Goal: Navigation & Orientation: Find specific page/section

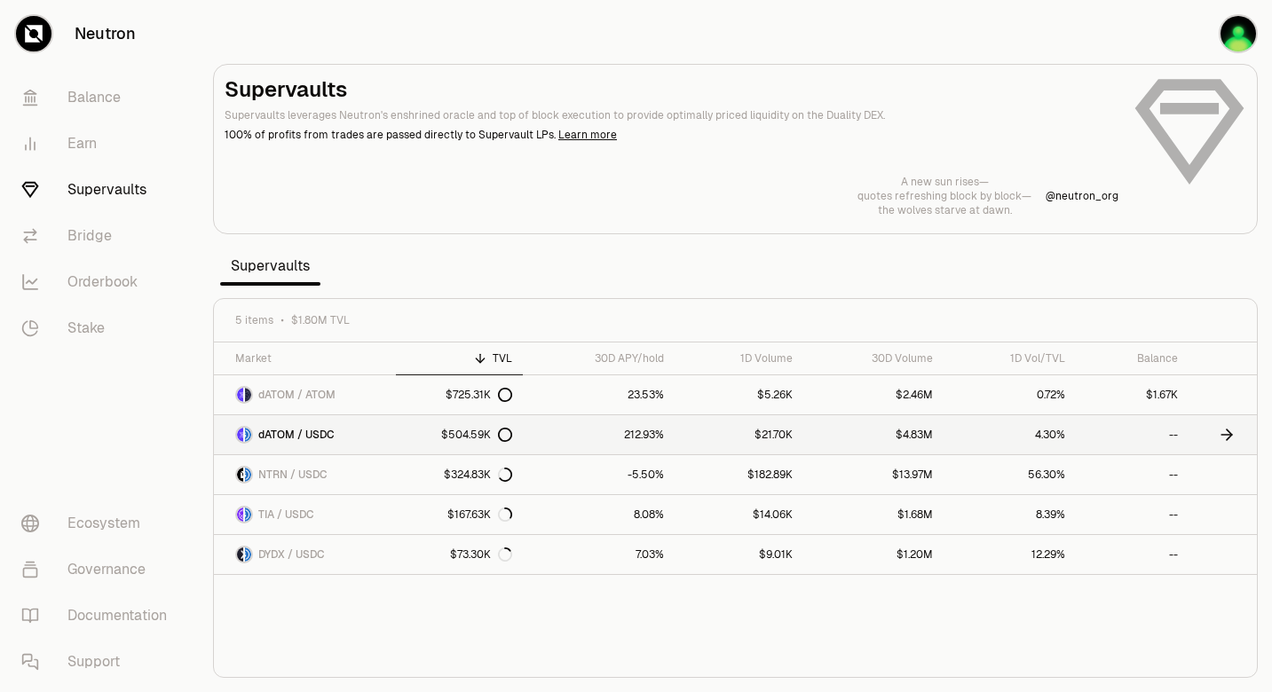
click at [362, 424] on link "dATOM / USDC" at bounding box center [305, 434] width 182 height 39
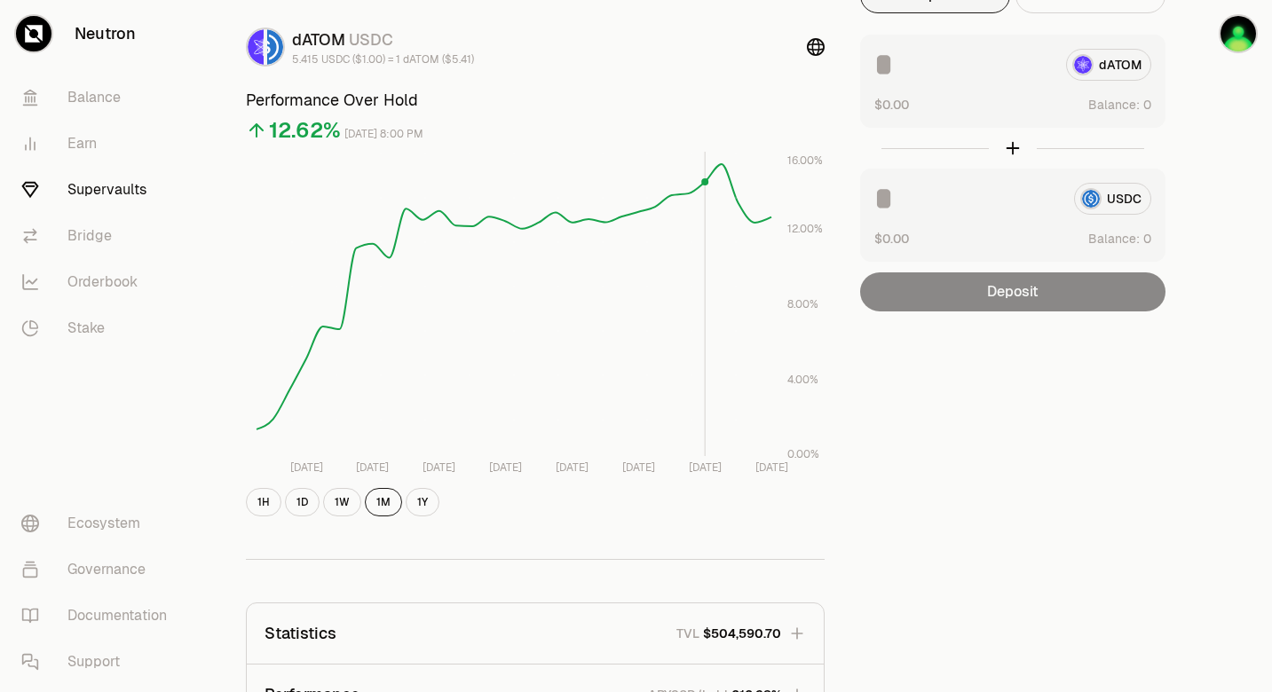
scroll to position [14, 0]
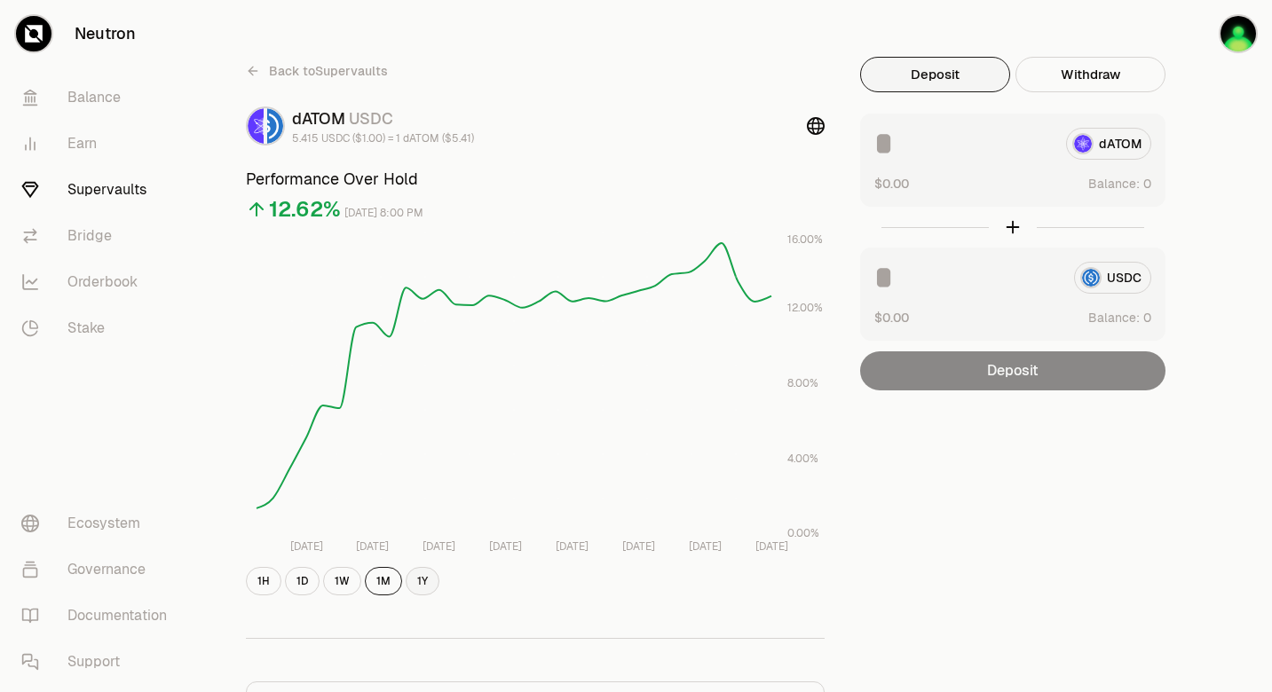
click at [420, 579] on button "1Y" at bounding box center [423, 581] width 34 height 28
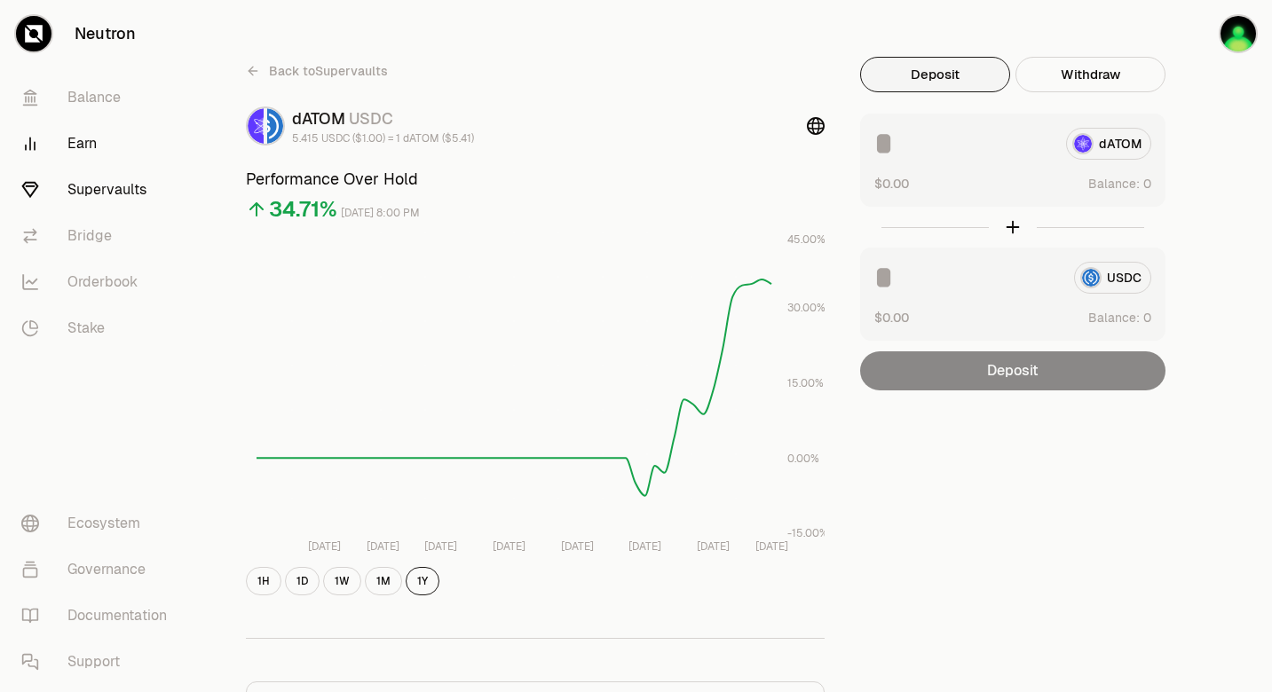
click at [94, 148] on link "Earn" at bounding box center [99, 144] width 185 height 46
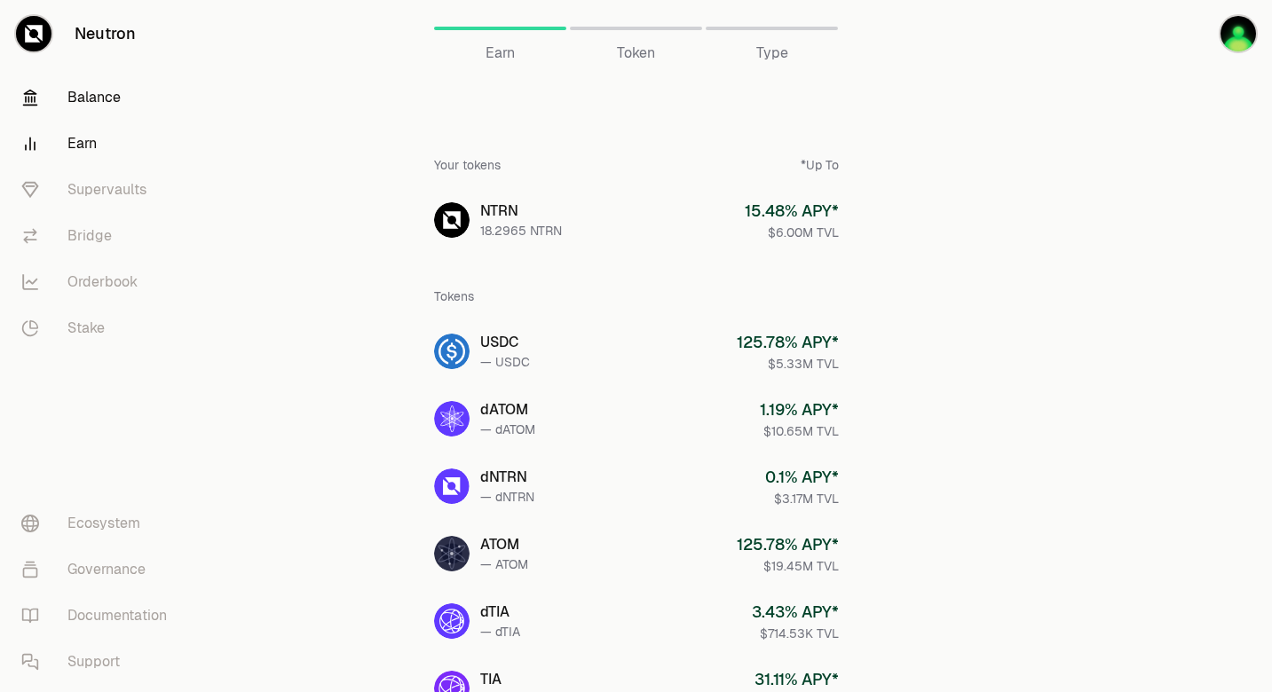
click at [103, 104] on link "Balance" at bounding box center [99, 98] width 185 height 46
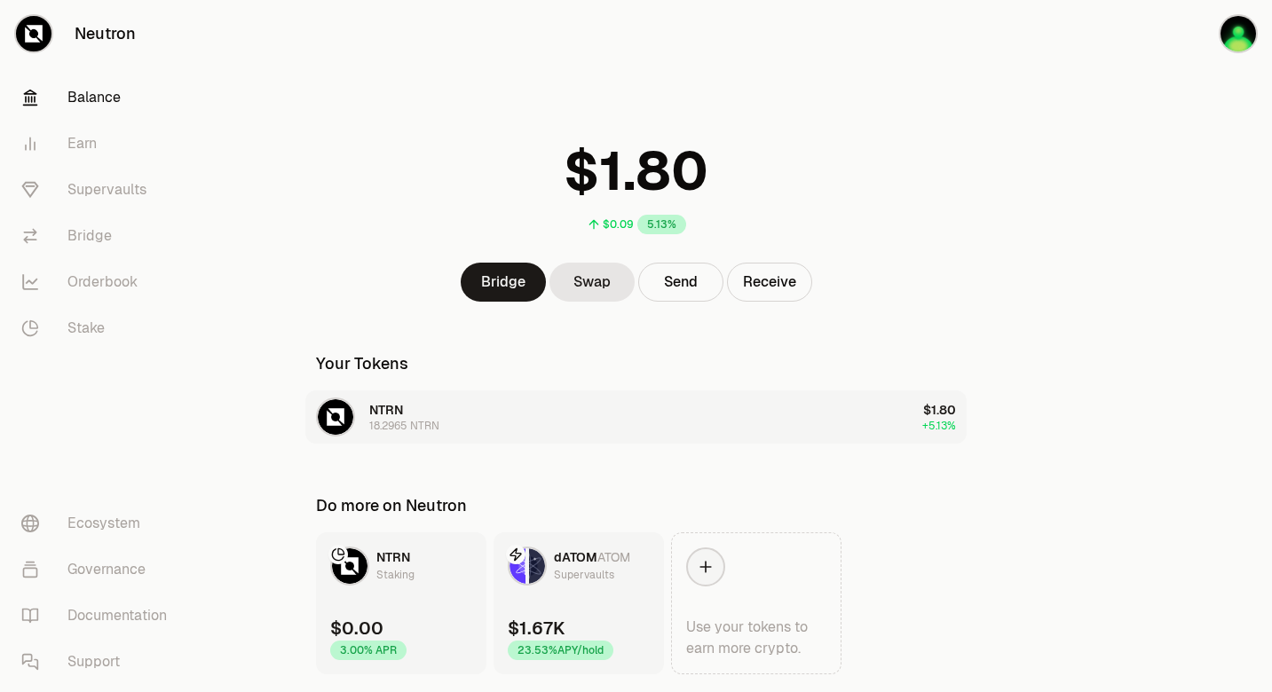
scroll to position [53, 0]
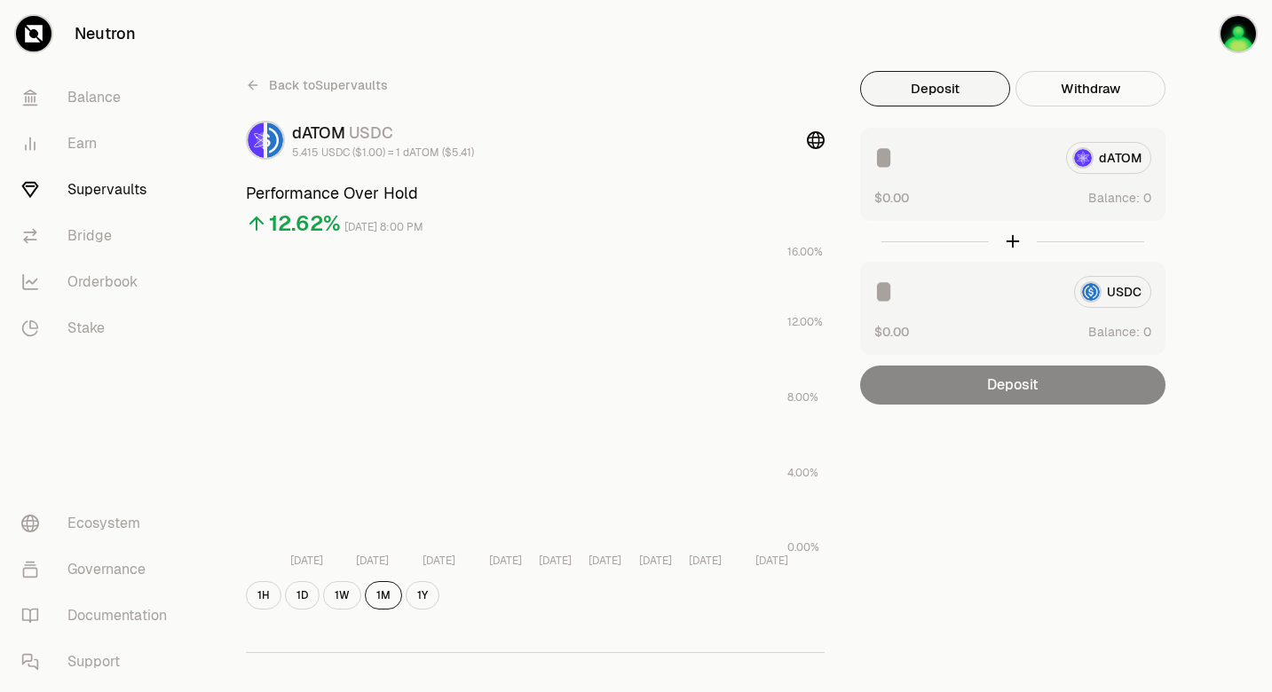
scroll to position [8, 0]
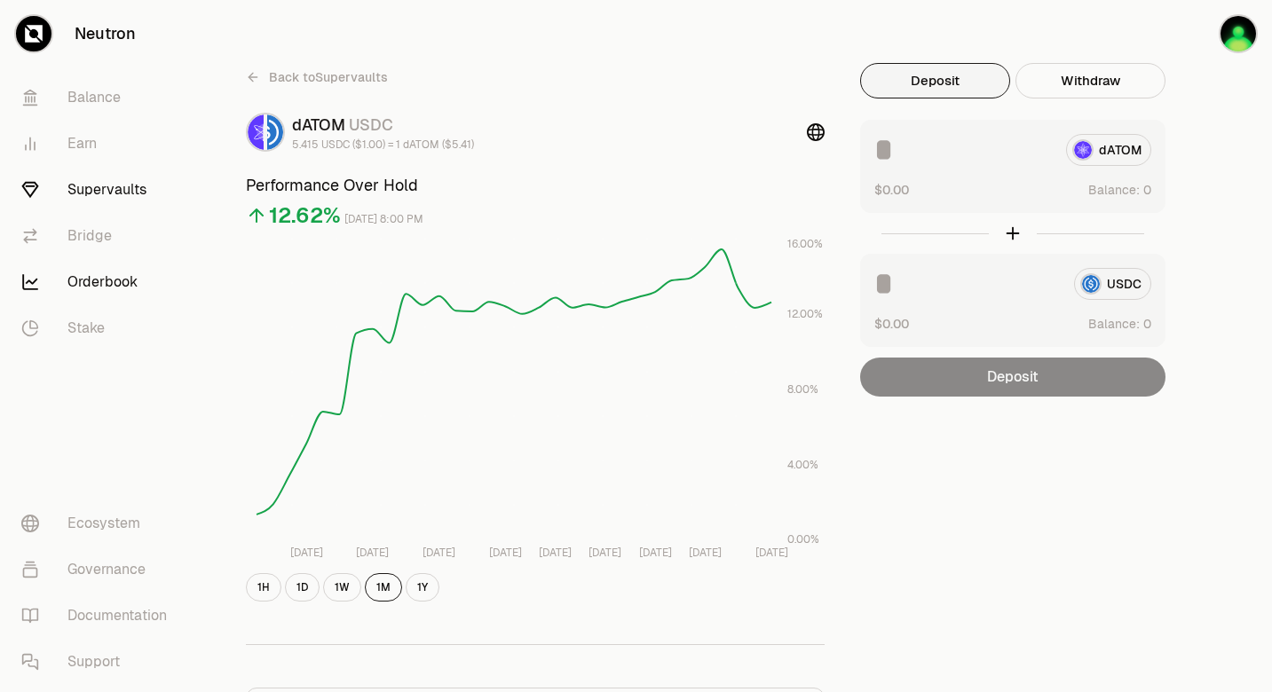
click at [119, 285] on link "Orderbook" at bounding box center [99, 282] width 185 height 46
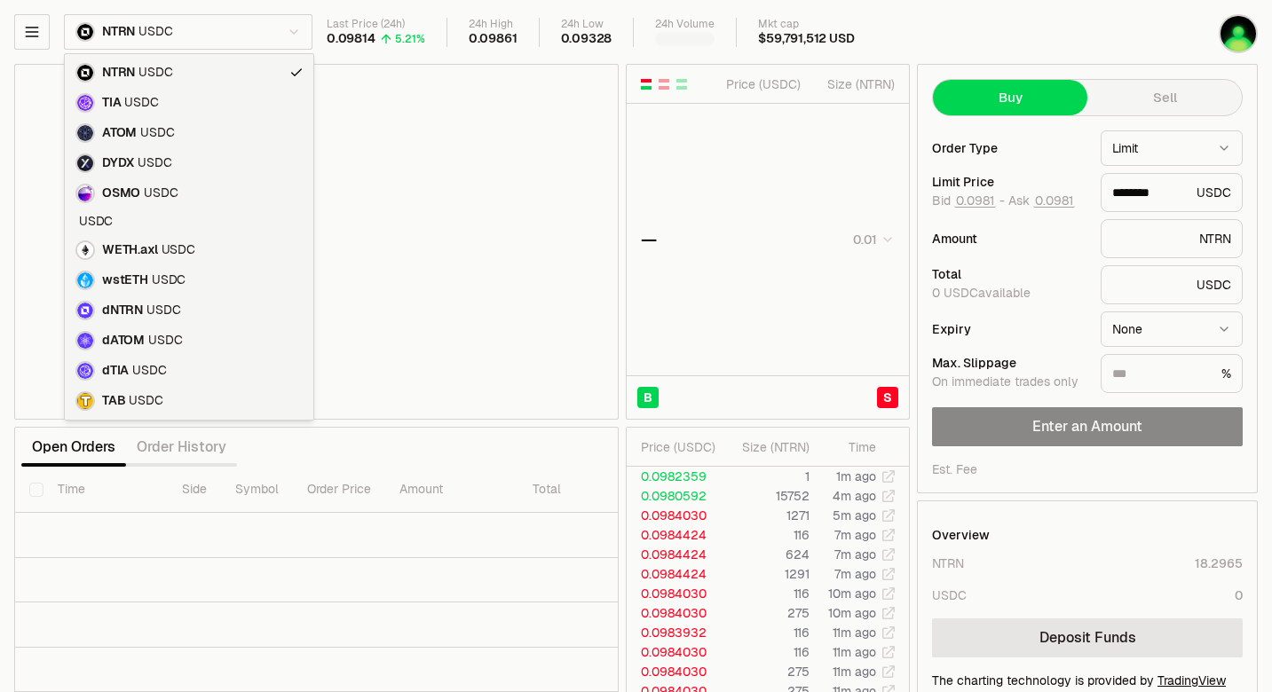
click at [218, 35] on html "Neutron Balance Earn Supervaults Bridge Orderbook Stake Ecosystem Governance Do…" at bounding box center [636, 386] width 1272 height 773
click at [261, 27] on html "Neutron Balance Earn Supervaults Bridge Orderbook Stake Ecosystem Governance Do…" at bounding box center [636, 386] width 1272 height 773
type input "********"
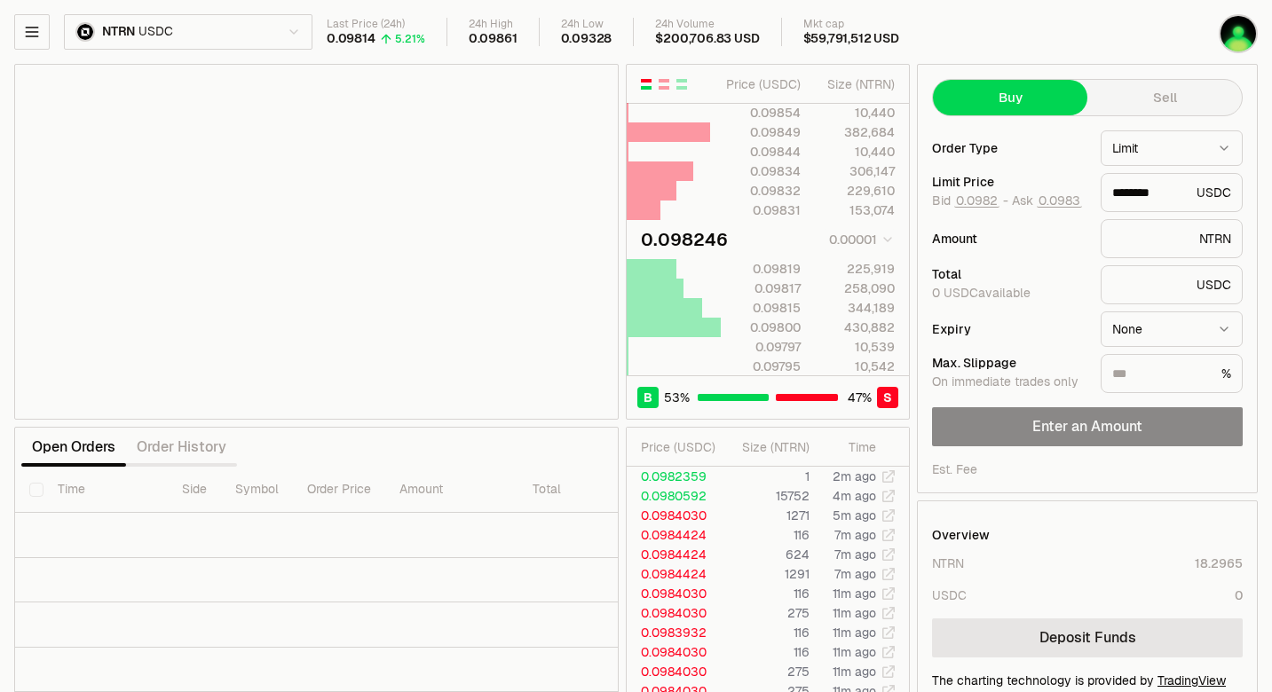
click at [55, 33] on div "NTRN USDC" at bounding box center [163, 31] width 298 height 35
click at [37, 30] on icon "button" at bounding box center [32, 32] width 18 height 18
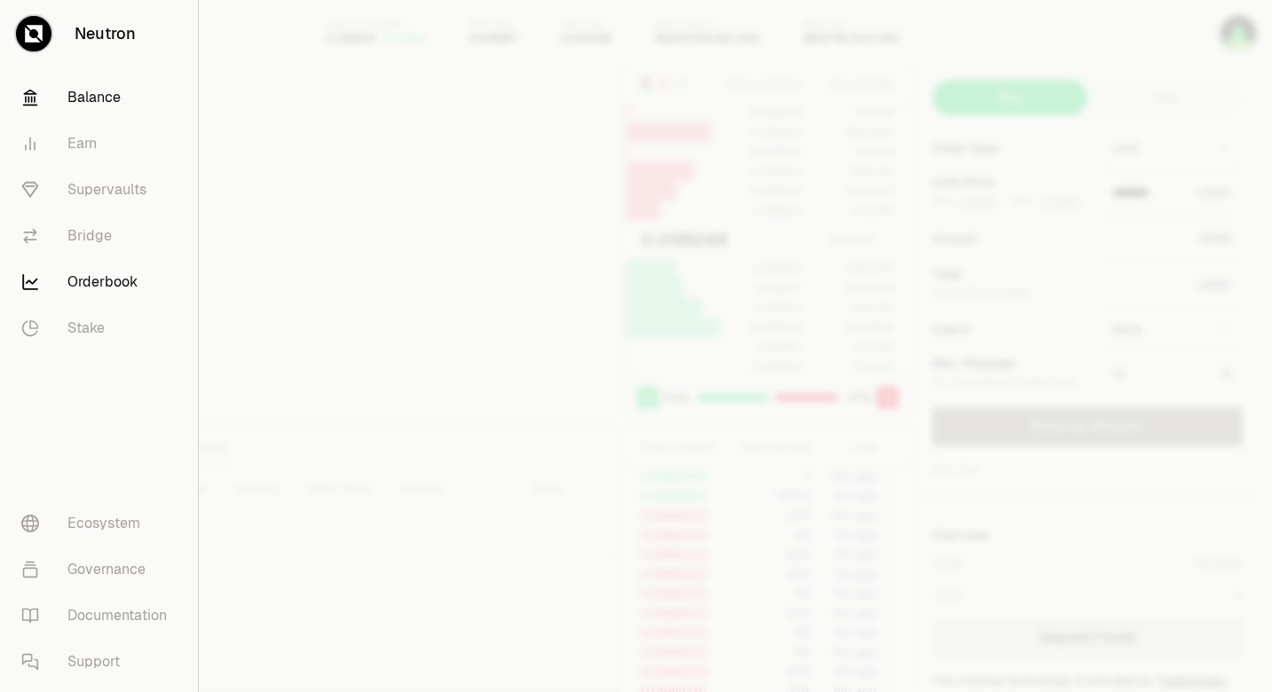
click at [74, 103] on link "Balance" at bounding box center [99, 98] width 184 height 46
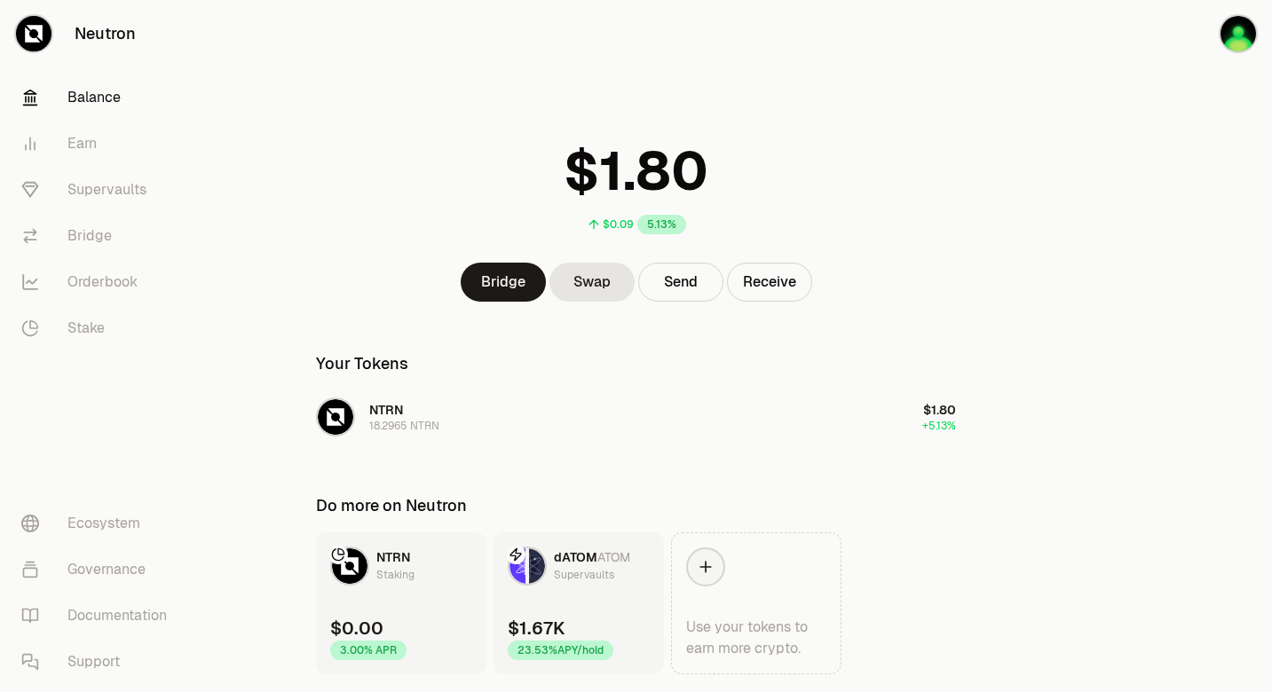
scroll to position [53, 0]
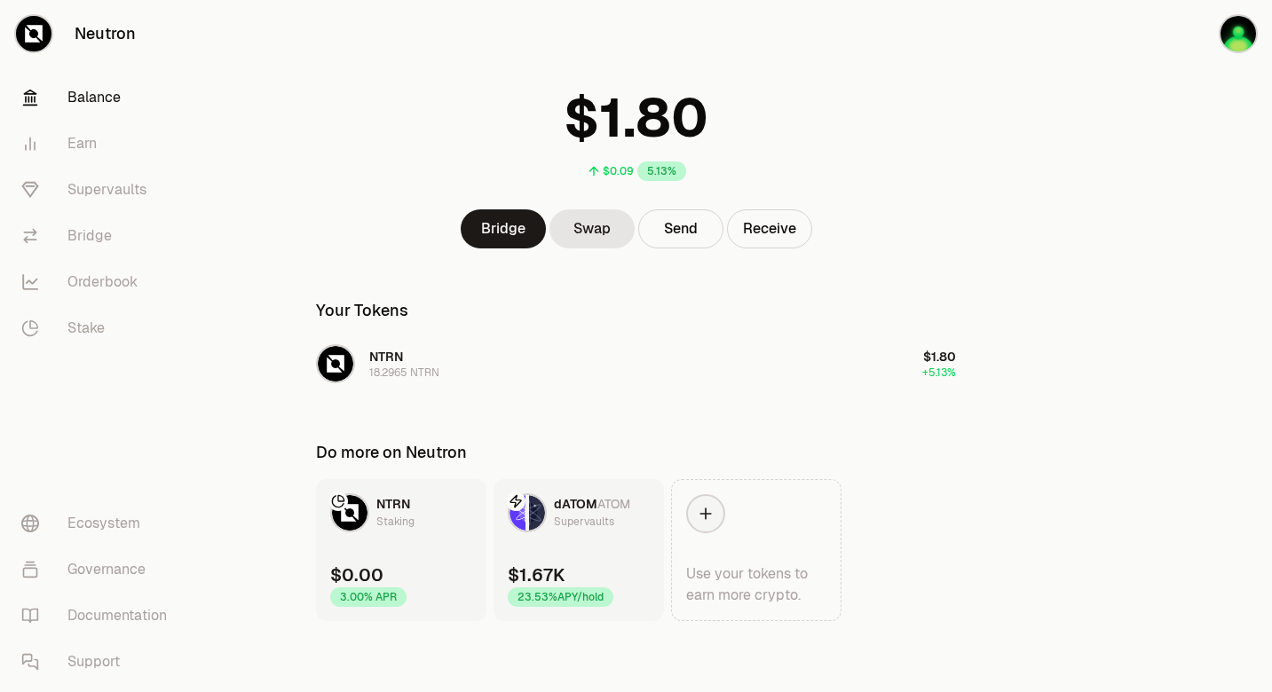
click at [571, 503] on span "dATOM" at bounding box center [575, 504] width 43 height 16
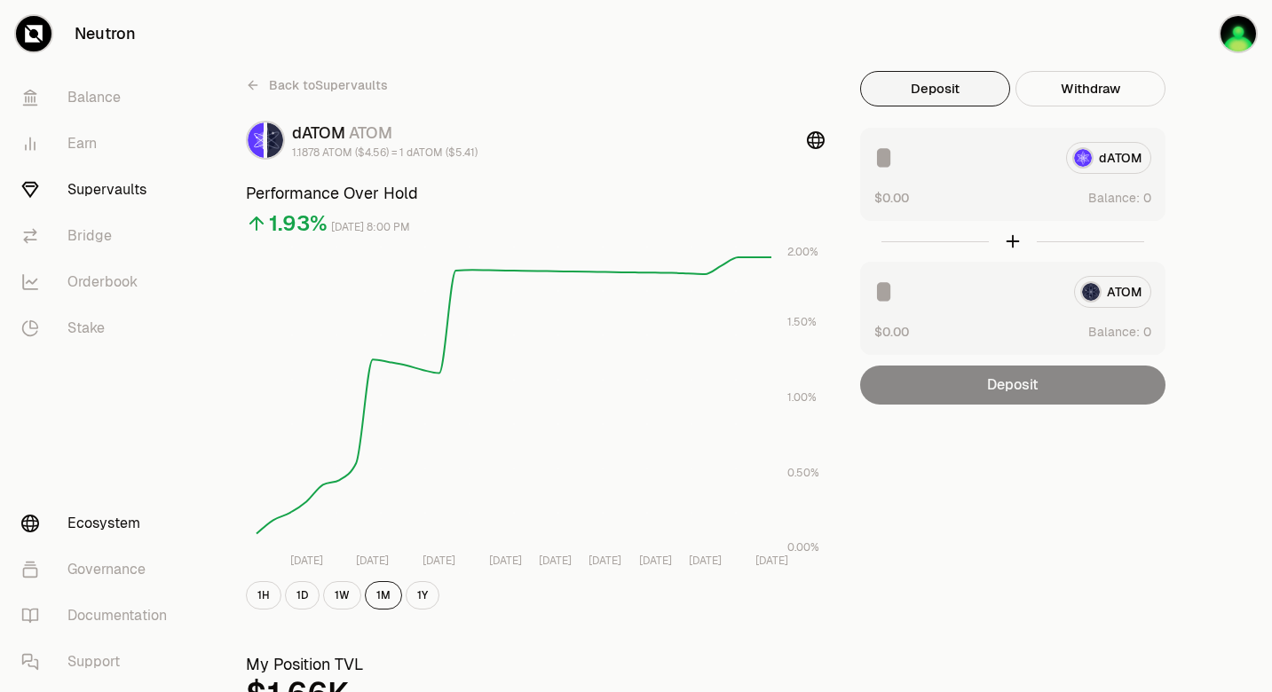
click at [136, 525] on link "Ecosystem" at bounding box center [99, 523] width 185 height 46
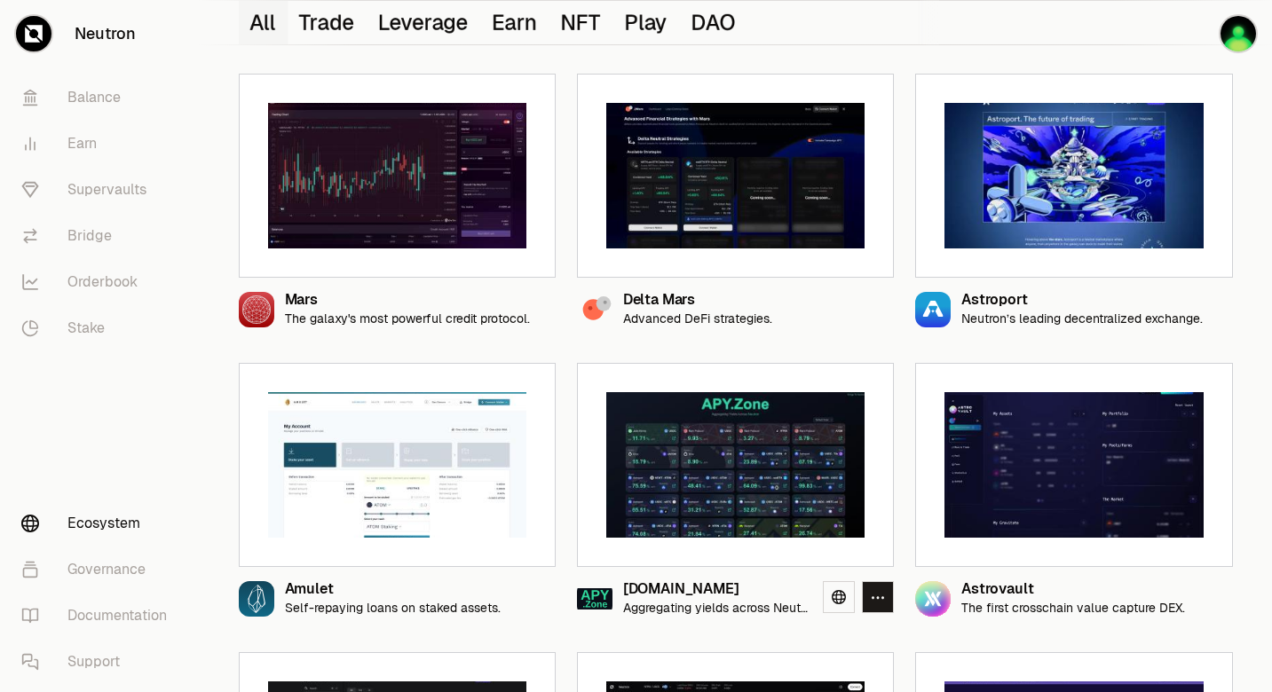
scroll to position [484, 0]
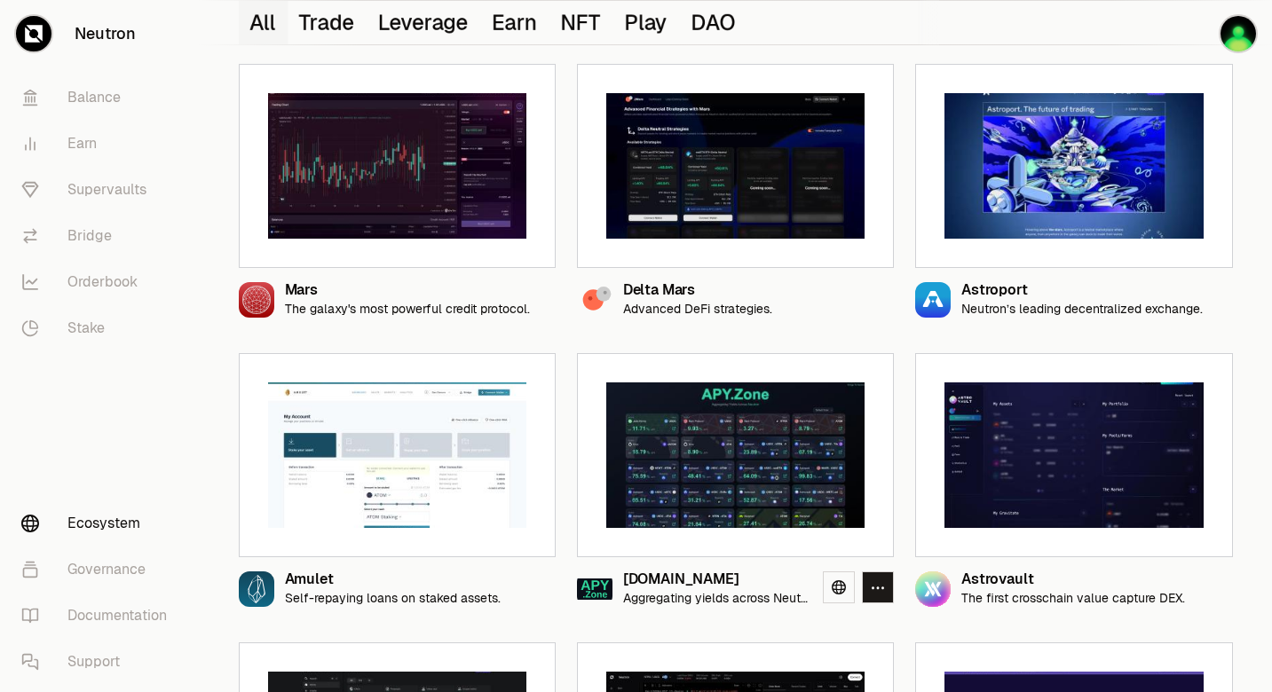
click at [672, 442] on img at bounding box center [735, 455] width 258 height 146
click at [846, 598] on link at bounding box center [839, 587] width 32 height 32
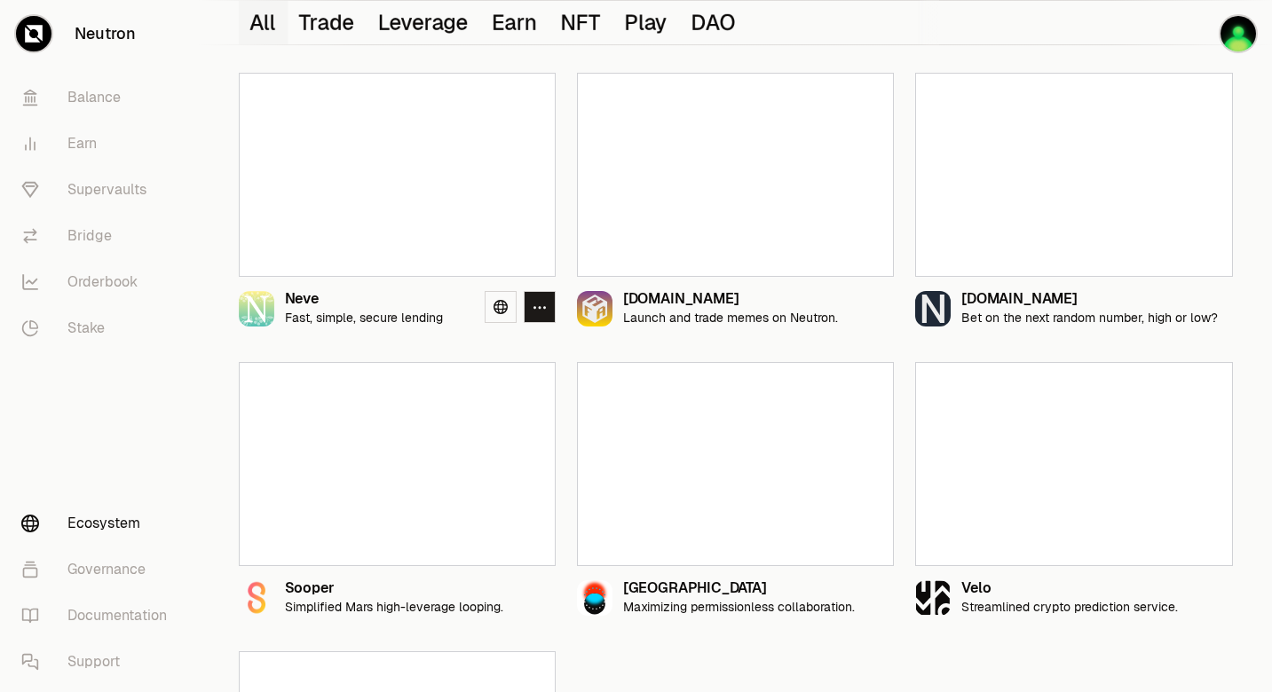
scroll to position [1859, 0]
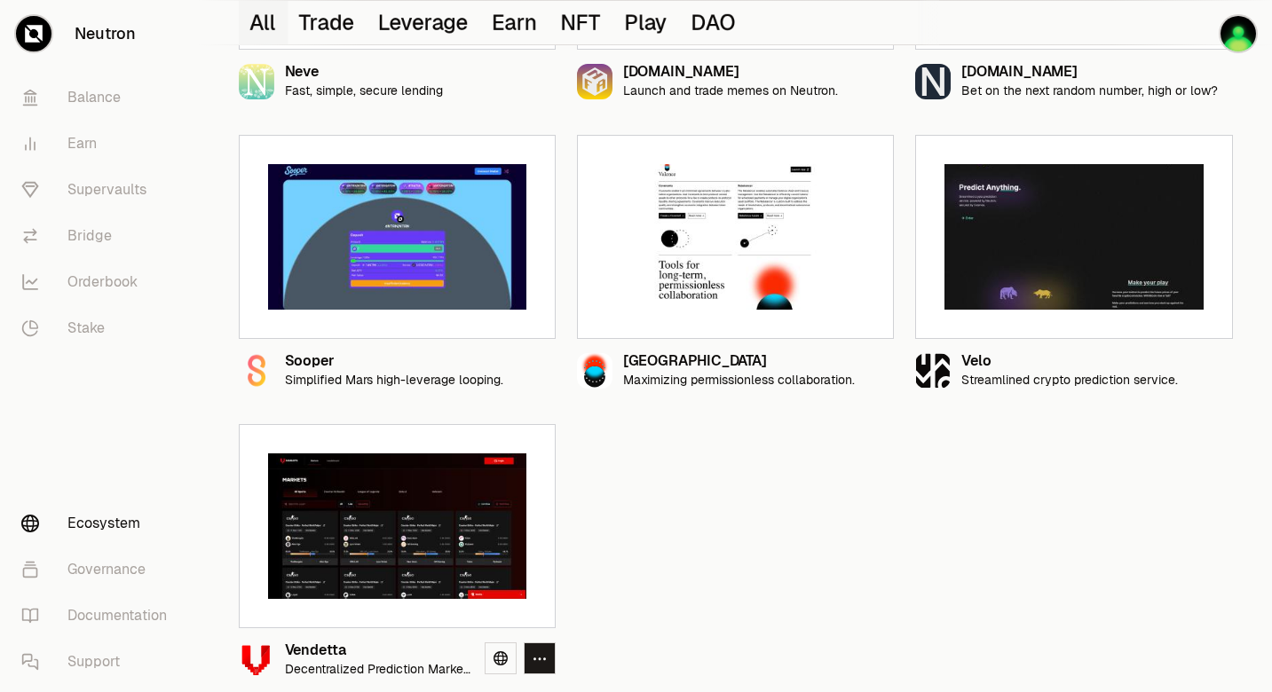
click at [429, 554] on img at bounding box center [397, 526] width 258 height 146
click at [429, 555] on img at bounding box center [397, 526] width 258 height 146
click at [505, 672] on link at bounding box center [500, 658] width 32 height 32
